Goal: Transaction & Acquisition: Book appointment/travel/reservation

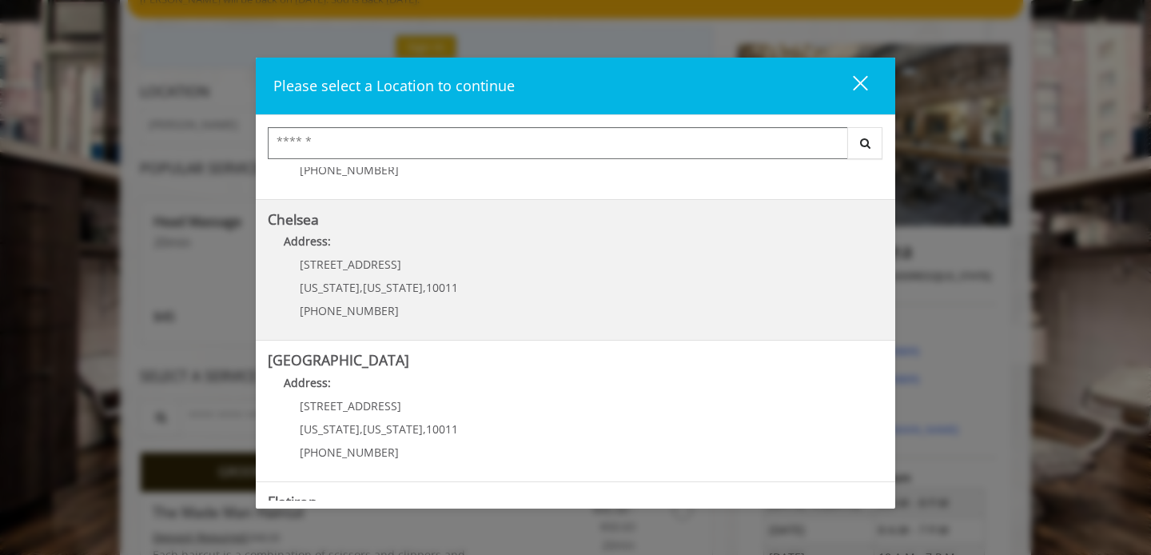
scroll to position [100, 0]
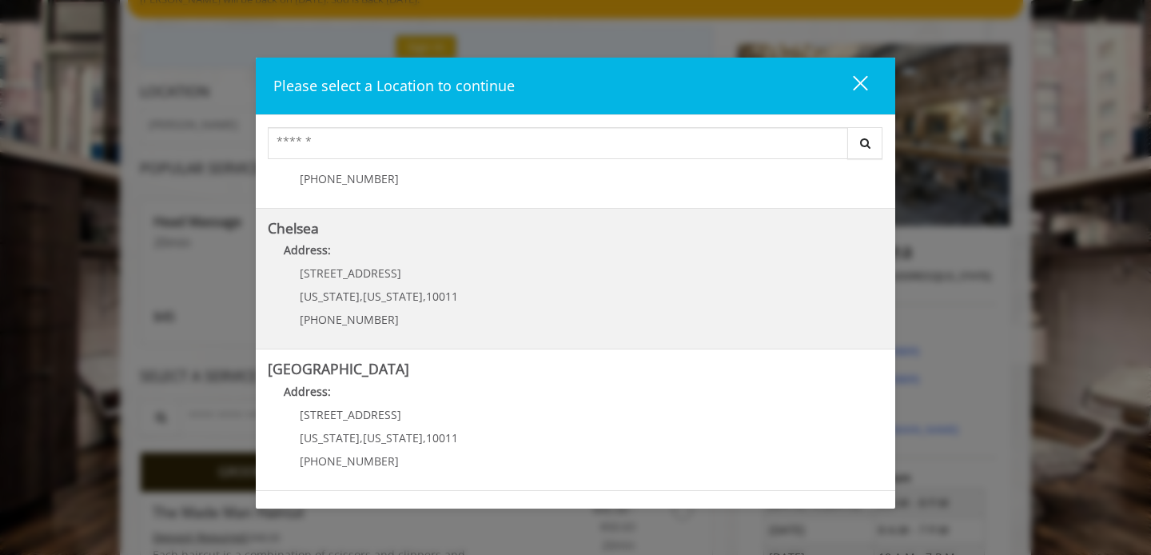
click at [607, 281] on link "Chelsea Address: [STREET_ADDRESS][US_STATE][US_STATE] (917) 639-3902" at bounding box center [576, 279] width 616 height 117
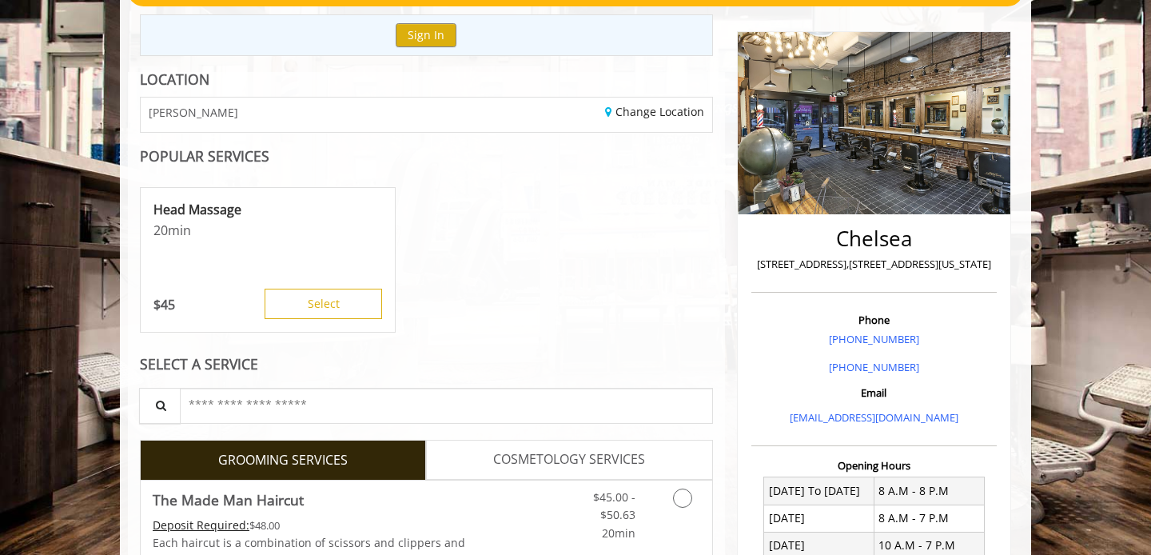
scroll to position [210, 0]
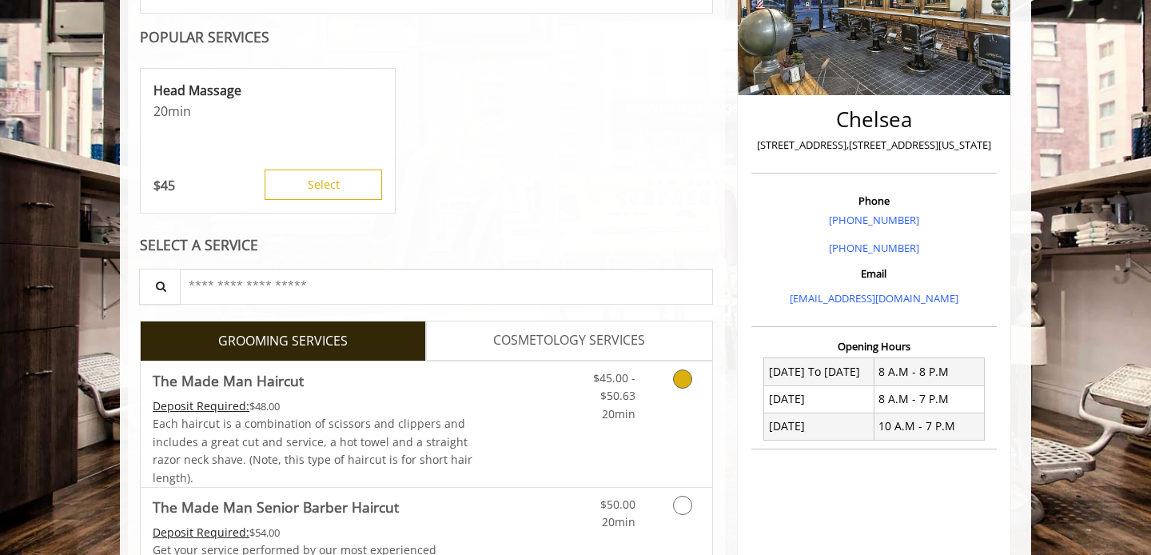
scroll to position [288, 0]
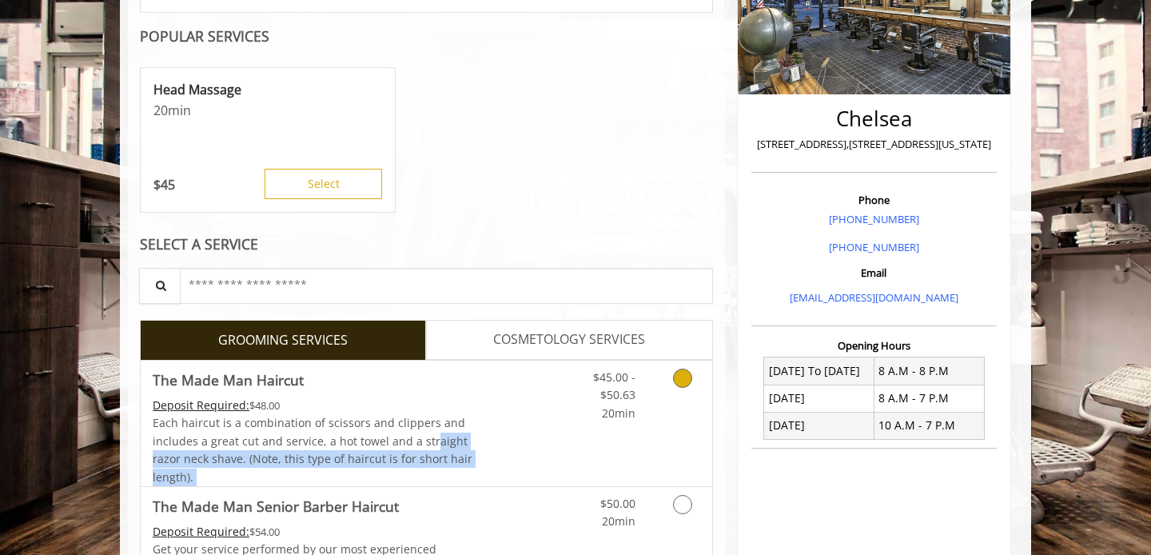
drag, startPoint x: 427, startPoint y: 440, endPoint x: 511, endPoint y: 473, distance: 90.4
click at [511, 480] on label "The Made Man Haircut Deposit Required: $48.00 Each haircut is a combination of …" at bounding box center [426, 424] width 573 height 126
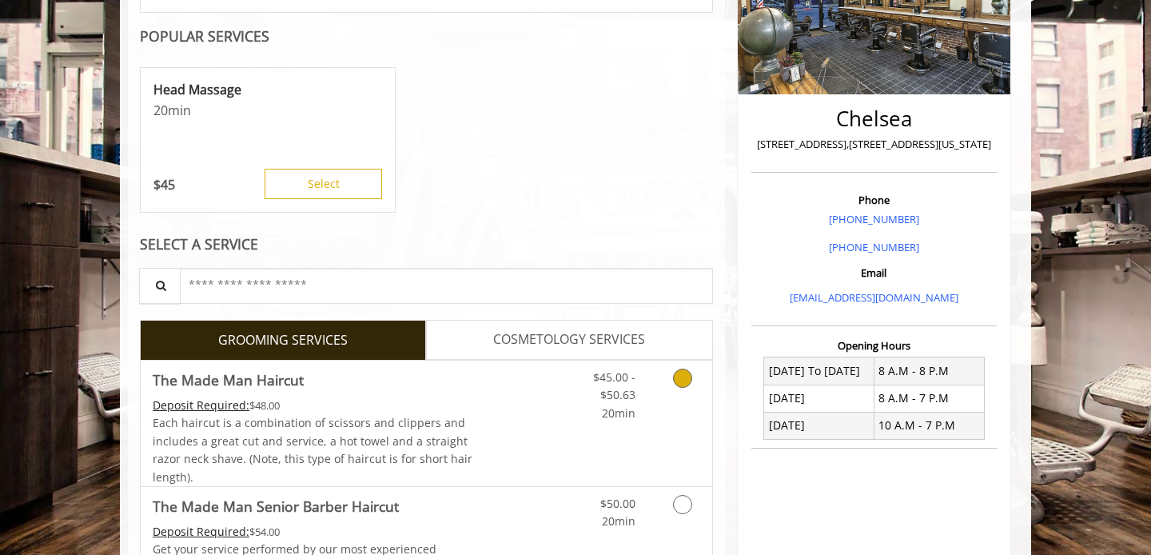
click at [635, 473] on div "$45.00 - $50.63 20min" at bounding box center [640, 424] width 143 height 126
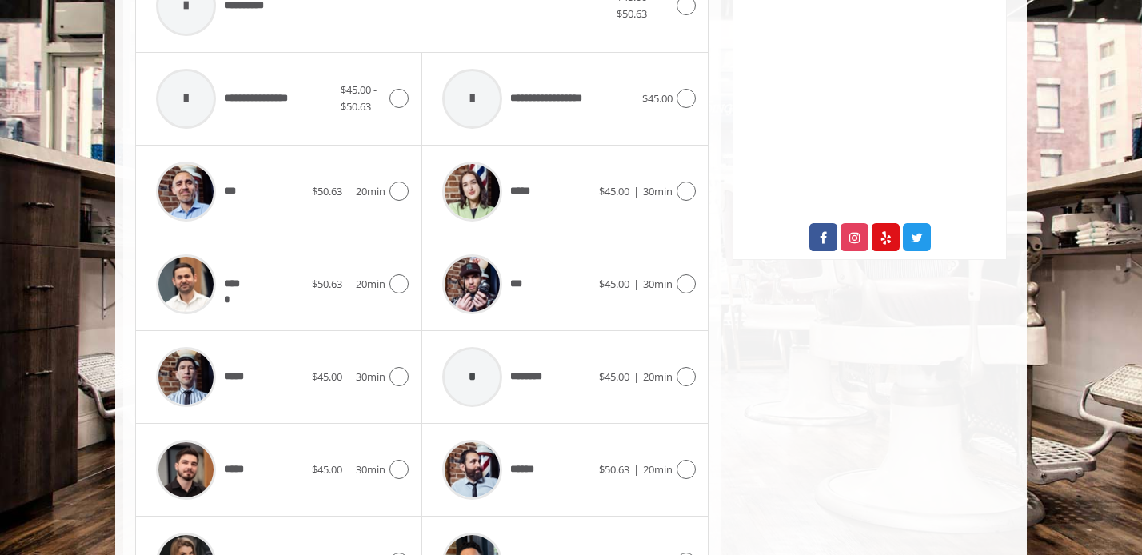
scroll to position [757, 0]
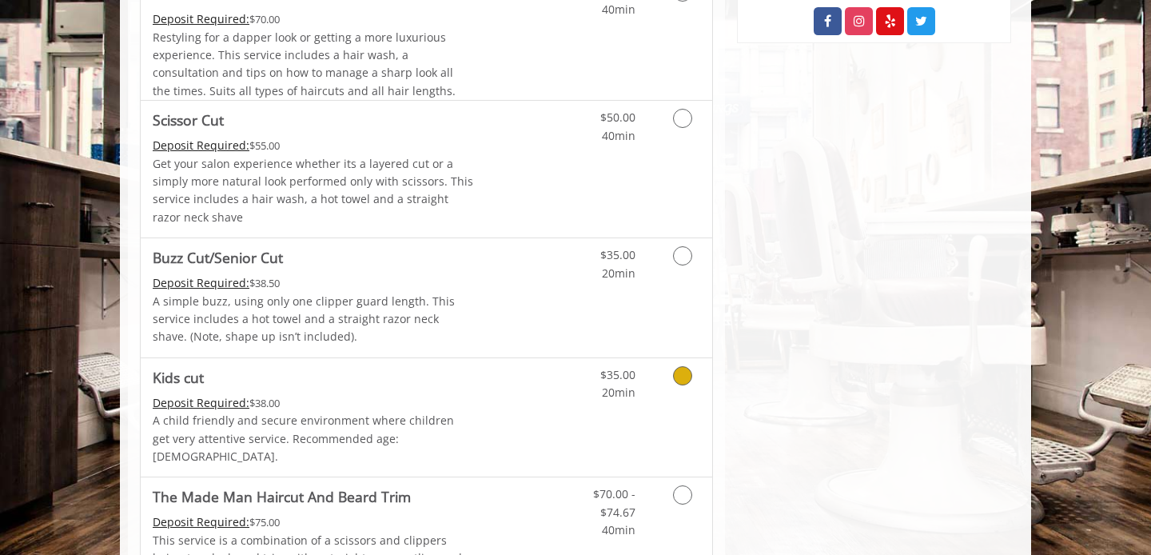
scroll to position [240, 0]
